Goal: Task Accomplishment & Management: Manage account settings

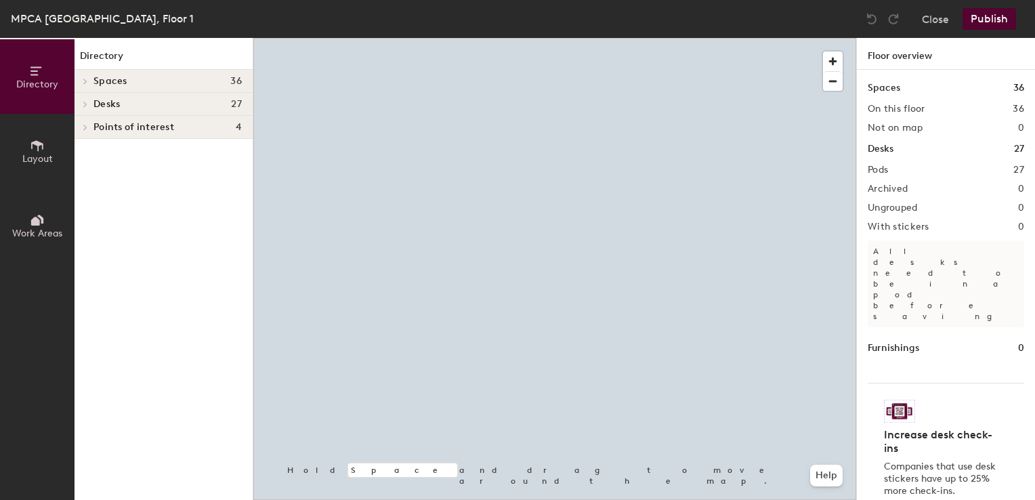
click at [472, 38] on div at bounding box center [554, 38] width 603 height 0
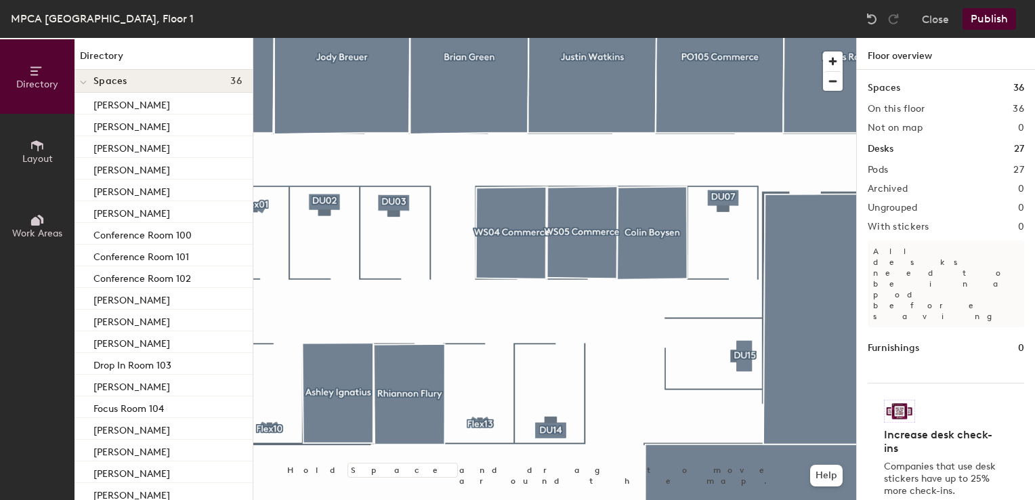
click at [443, 38] on div at bounding box center [554, 38] width 603 height 0
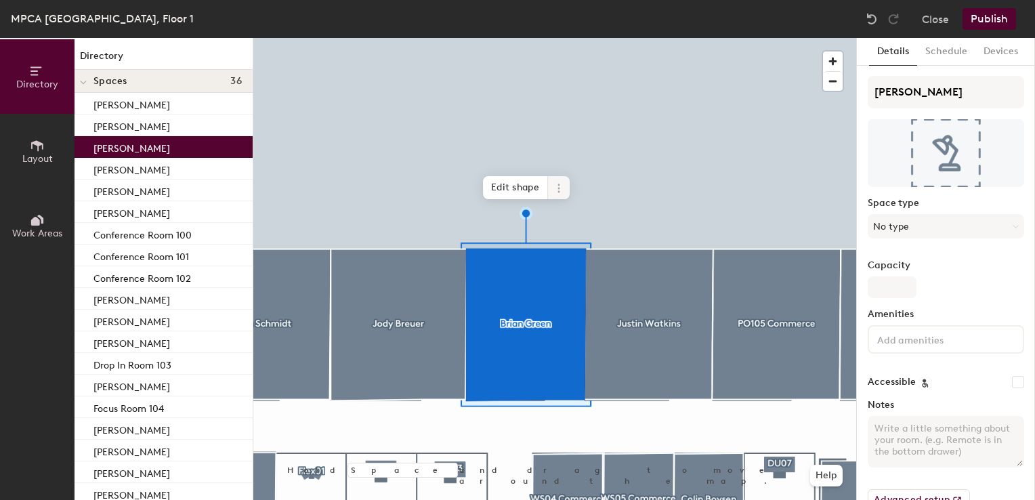
click at [560, 184] on icon at bounding box center [558, 188] width 11 height 11
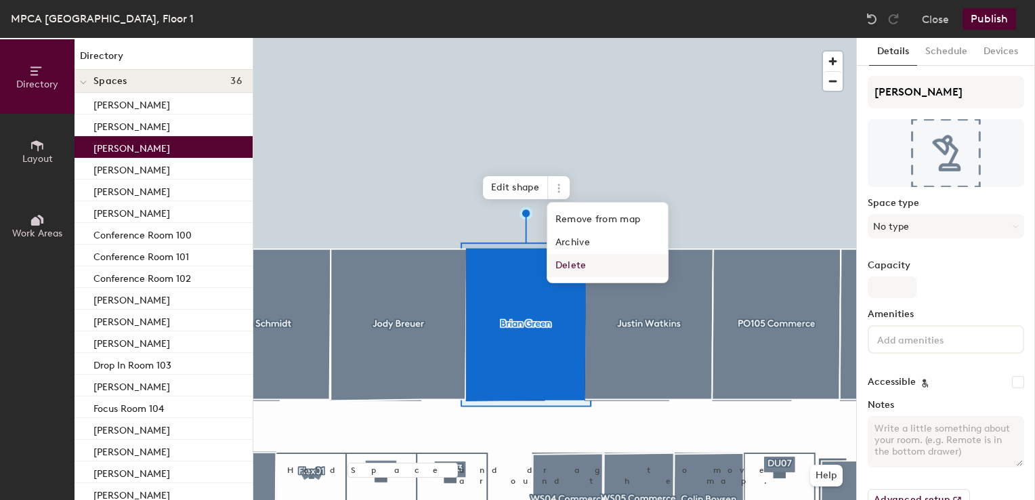
click at [576, 263] on span "Delete" at bounding box center [607, 265] width 121 height 23
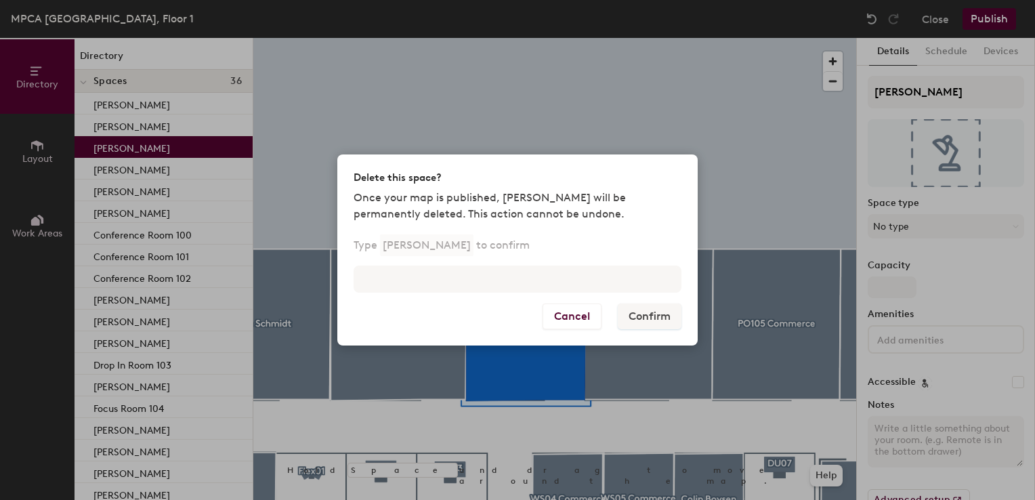
drag, startPoint x: 507, startPoint y: 263, endPoint x: 498, endPoint y: 260, distance: 9.2
click at [504, 263] on div "Type [PERSON_NAME] to confirm" at bounding box center [517, 270] width 360 height 65
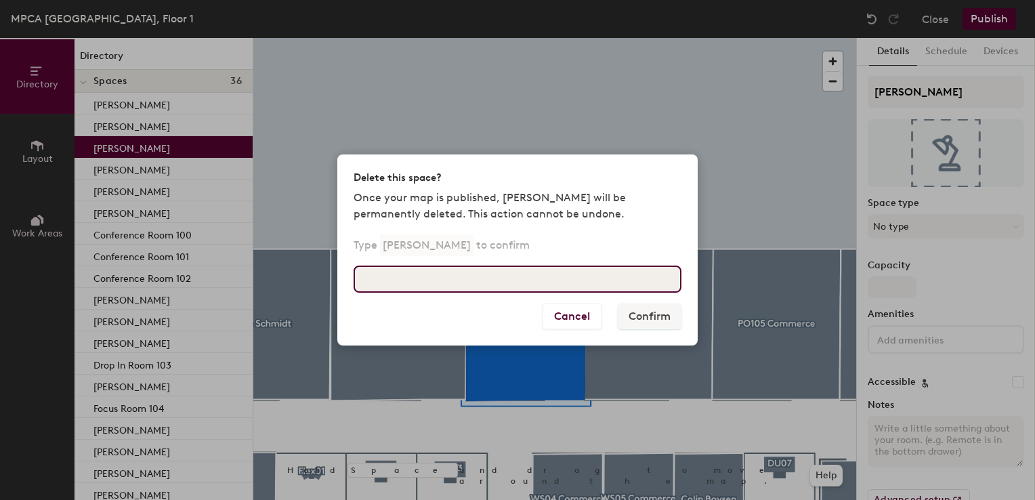
click at [507, 292] on input at bounding box center [518, 279] width 328 height 27
type input "[PERSON_NAME]"
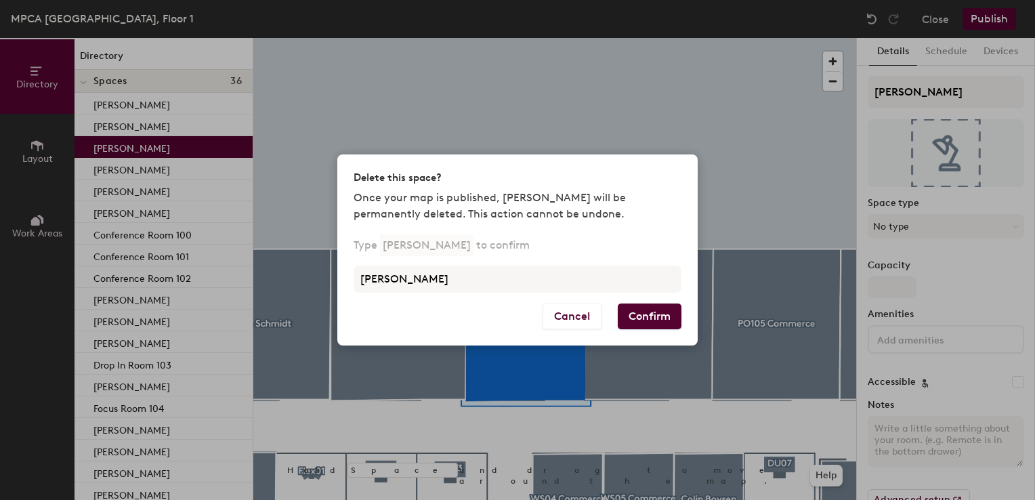
click at [648, 308] on button "Confirm" at bounding box center [650, 316] width 64 height 26
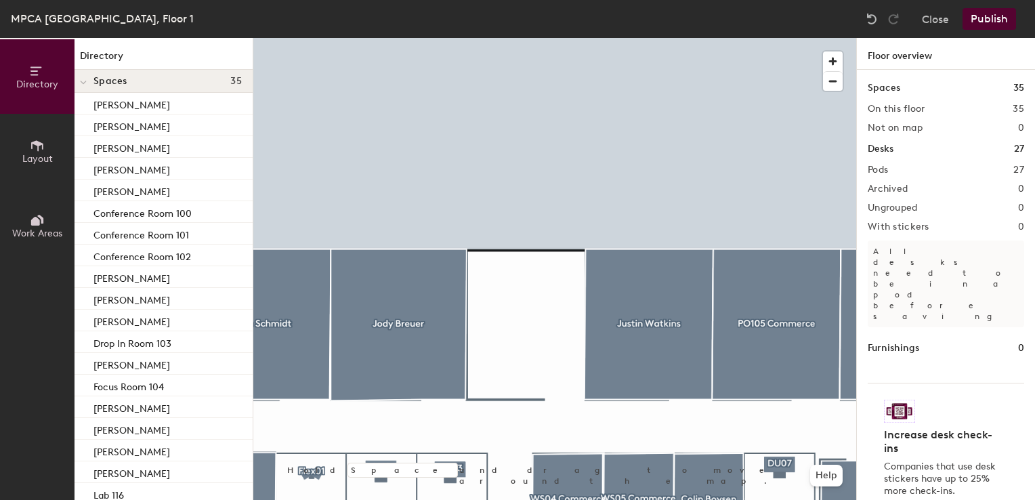
click at [49, 148] on button "Layout" at bounding box center [37, 151] width 75 height 75
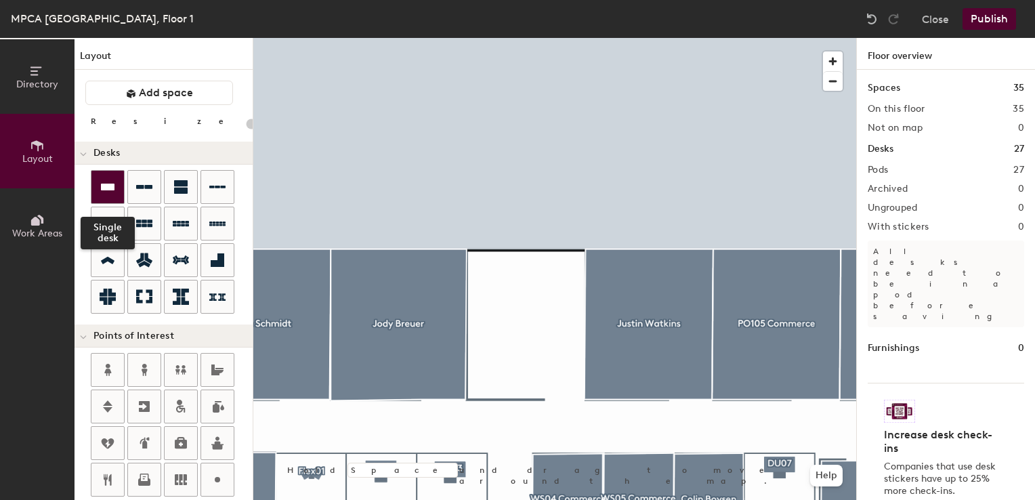
click at [103, 181] on icon at bounding box center [108, 187] width 16 height 16
type input "100"
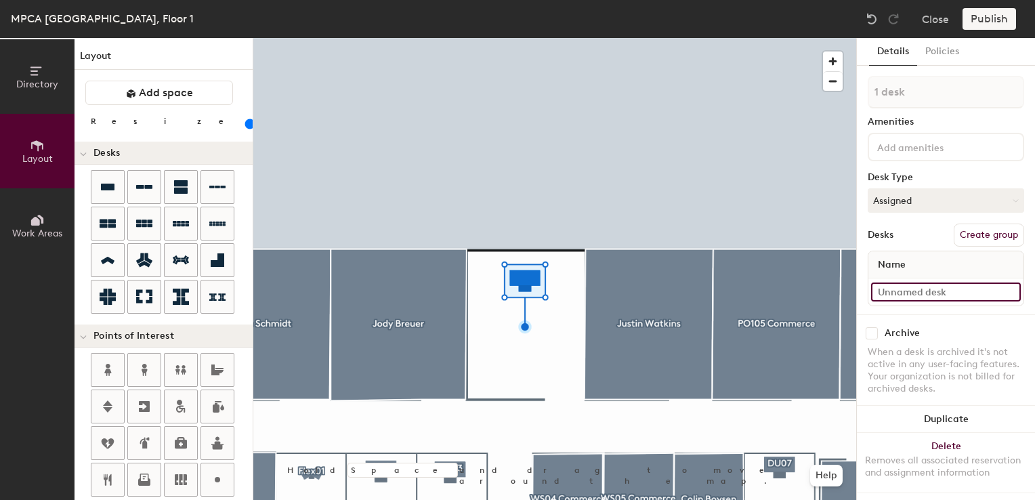
click at [902, 295] on input at bounding box center [946, 291] width 150 height 19
type input "PO107"
click at [904, 198] on button "Assigned" at bounding box center [946, 200] width 156 height 24
click at [891, 280] on div "Hoteled" at bounding box center [935, 283] width 135 height 20
click at [983, 235] on button "Create group" at bounding box center [989, 235] width 70 height 23
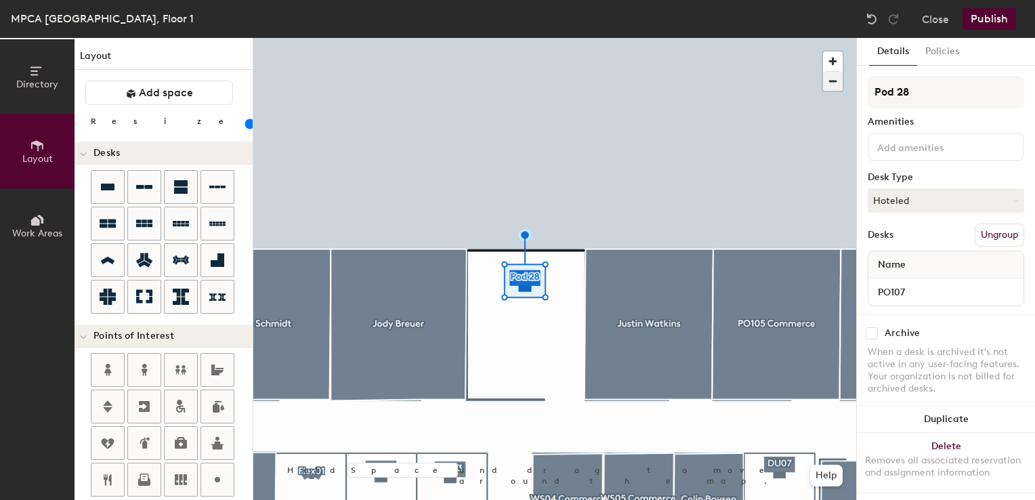
click at [604, 47] on div "Directory Layout Work Areas Layout Add space Resize Desks Points of Interest Fu…" at bounding box center [517, 269] width 1035 height 462
click at [764, 88] on div "Directory Layout Work Areas Layout Add space Resize Desks Points of Interest Fu…" at bounding box center [517, 269] width 1035 height 462
type input "Office - DU107"
click at [711, 38] on div at bounding box center [554, 38] width 603 height 0
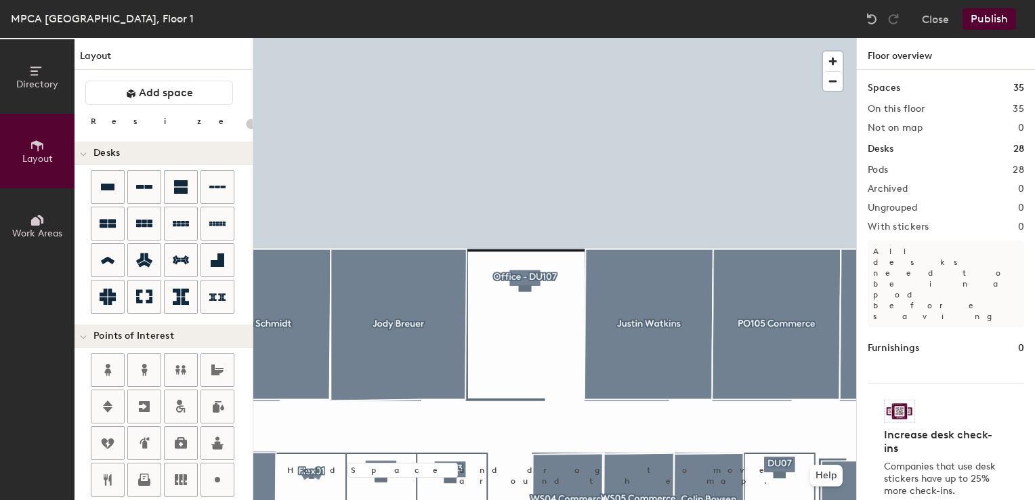
click at [976, 19] on button "Publish" at bounding box center [990, 19] width 54 height 22
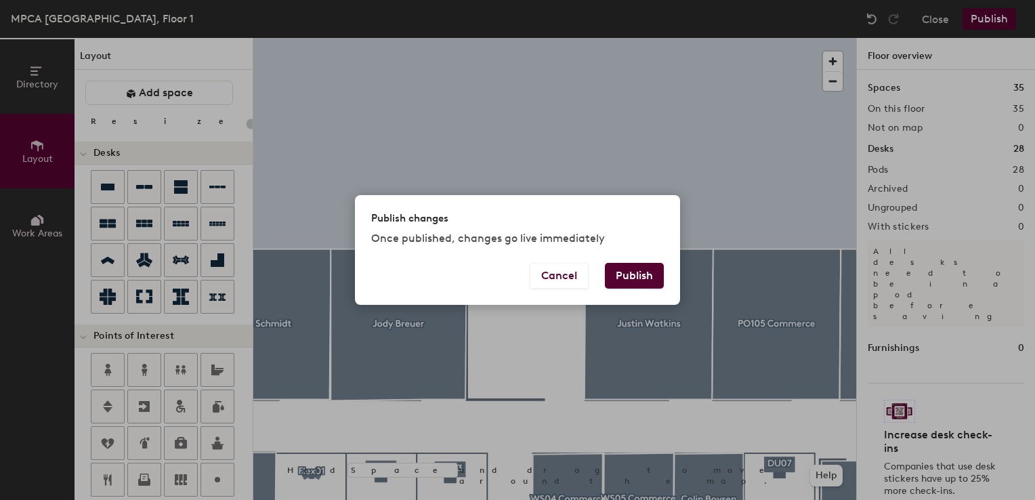
click at [646, 284] on button "Publish" at bounding box center [634, 276] width 59 height 26
type input "20"
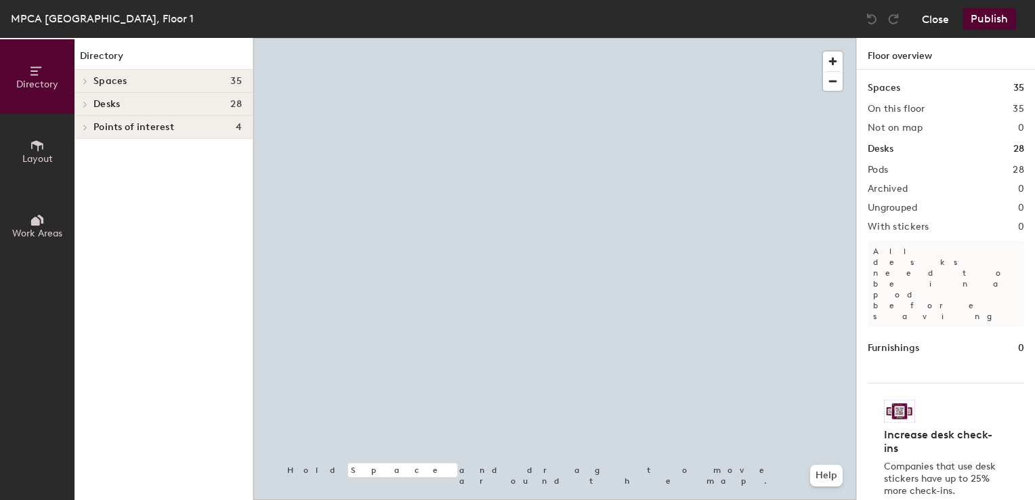
click at [937, 16] on button "Close" at bounding box center [935, 19] width 27 height 22
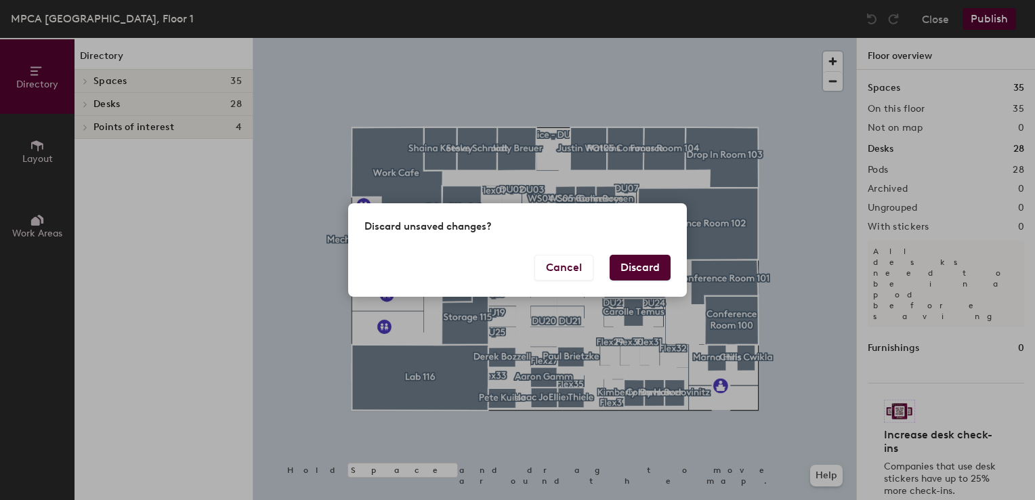
click at [634, 265] on button "Discard" at bounding box center [640, 268] width 61 height 26
